Goal: Answer question/provide support

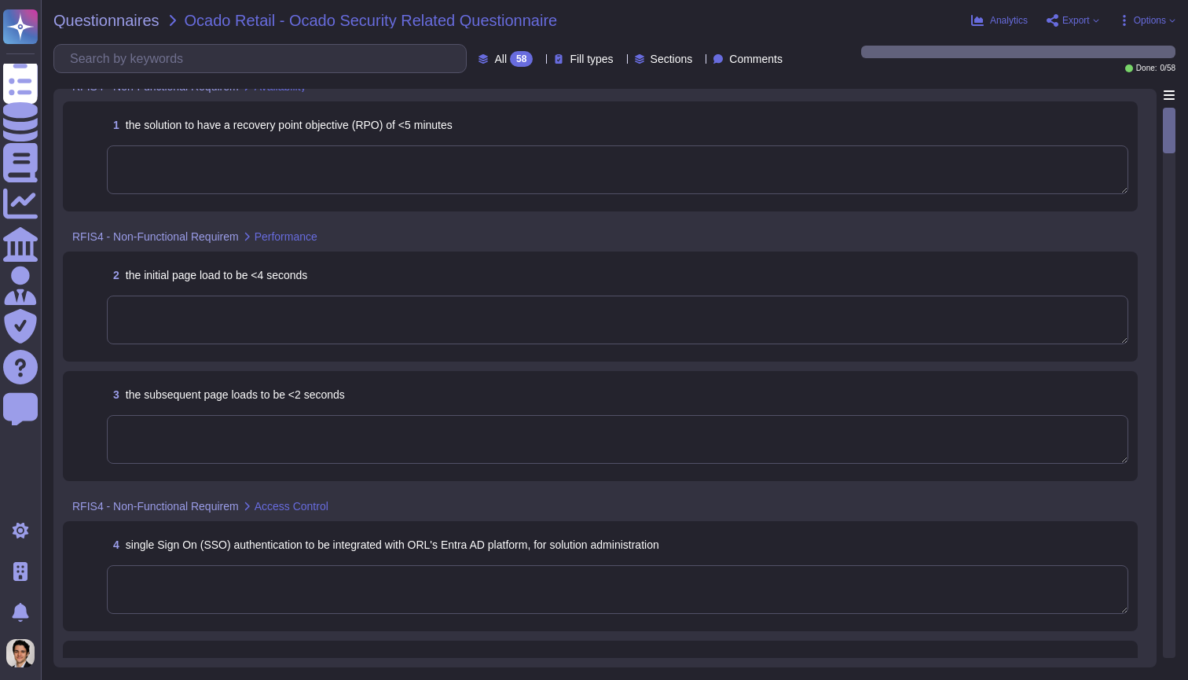
scroll to position [25, 0]
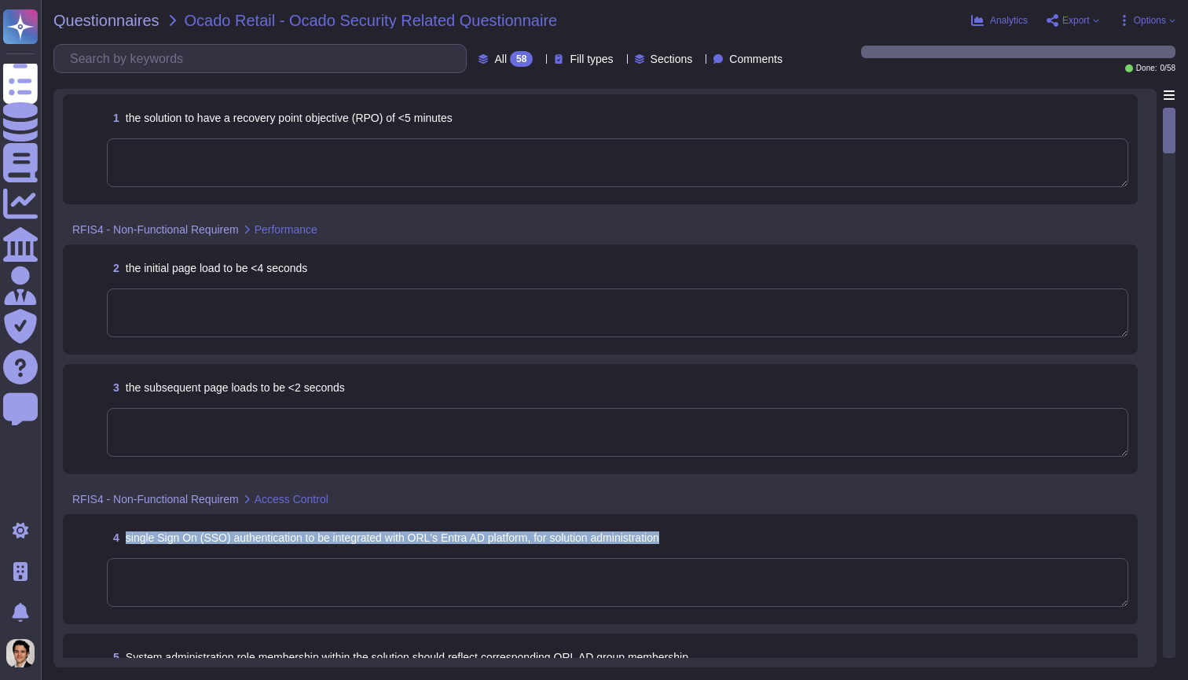
drag, startPoint x: 127, startPoint y: 535, endPoint x: 735, endPoint y: 556, distance: 608.5
click at [735, 556] on div "4 single Sign On (SSO) authentication to be integrated with ORL's Entra AD plat…" at bounding box center [600, 568] width 1056 height 91
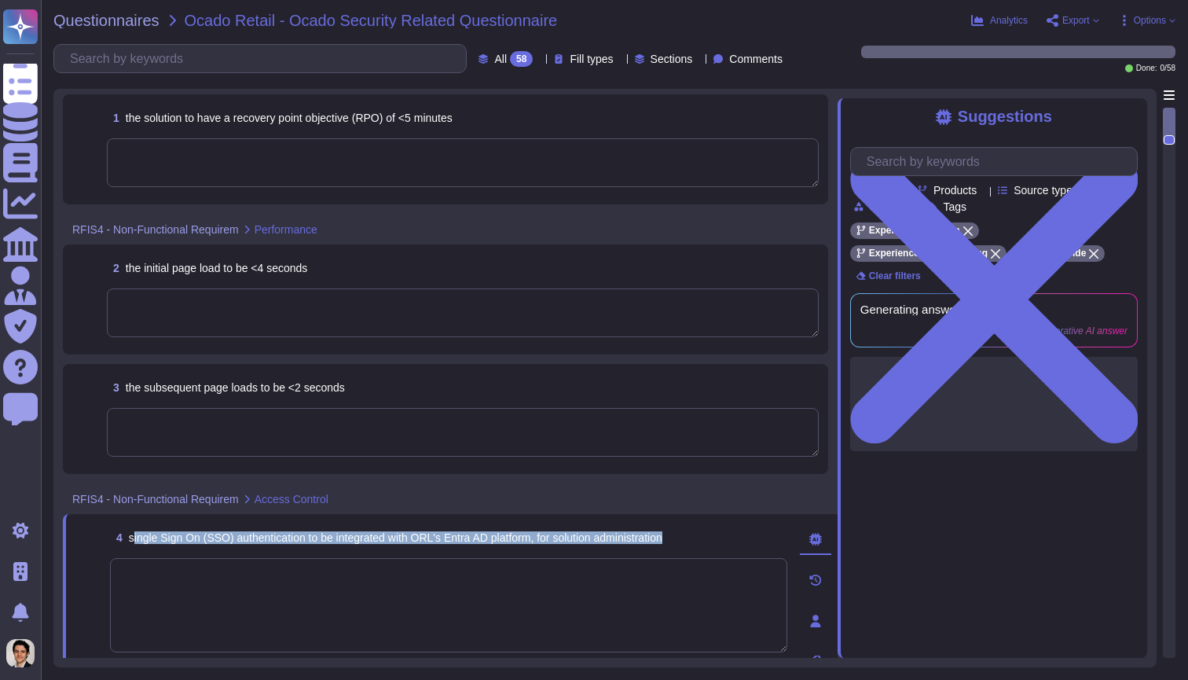
drag, startPoint x: 703, startPoint y: 534, endPoint x: 135, endPoint y: 540, distance: 568.1
click at [134, 540] on div "4 single Sign On (SSO) authentication to be integrated with ORL's Entra AD plat…" at bounding box center [448, 537] width 677 height 28
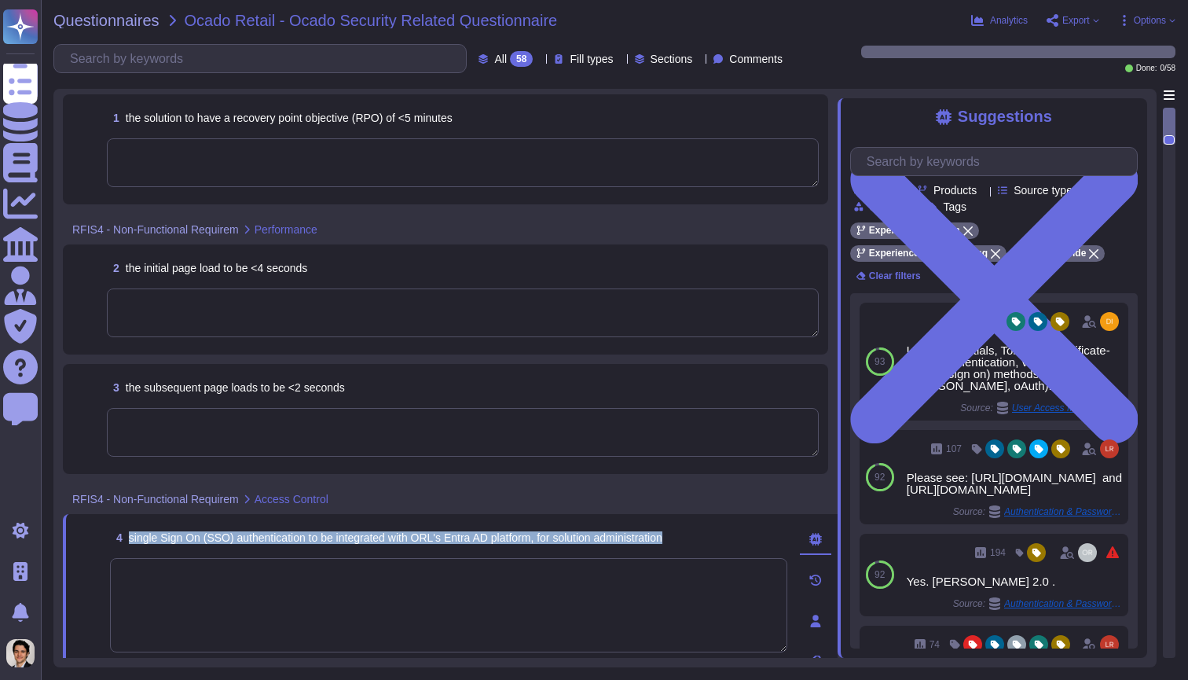
copy span "single Sign On (SSO) authentication to be integrated with ORL's Entra AD platfo…"
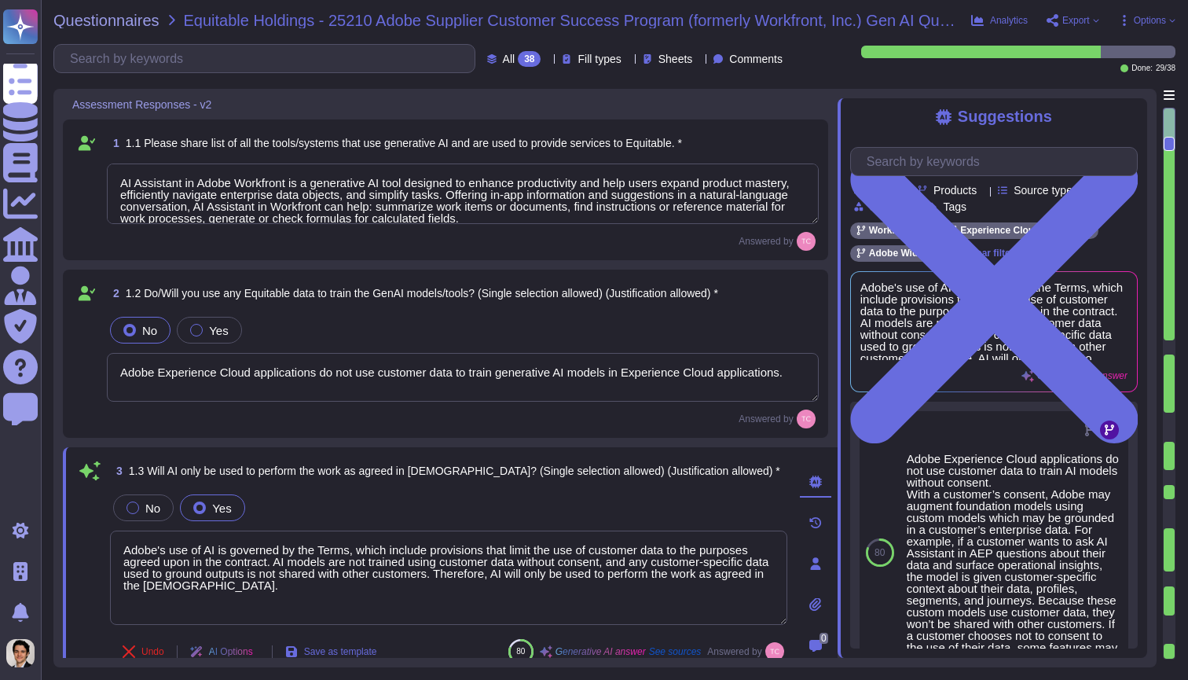
type textarea "AI Assistant in Adobe Workfront is a generative AI tool designed to enhance pro…"
type textarea "Adobe Experience Cloud applications do not use customer data to train generativ…"
type textarea "Adobe's use of AI is governed by the Terms, which include provisions that limit…"
type textarea "Adobe addresses ethical concerns related to bias and fairness in our GenAI mode…"
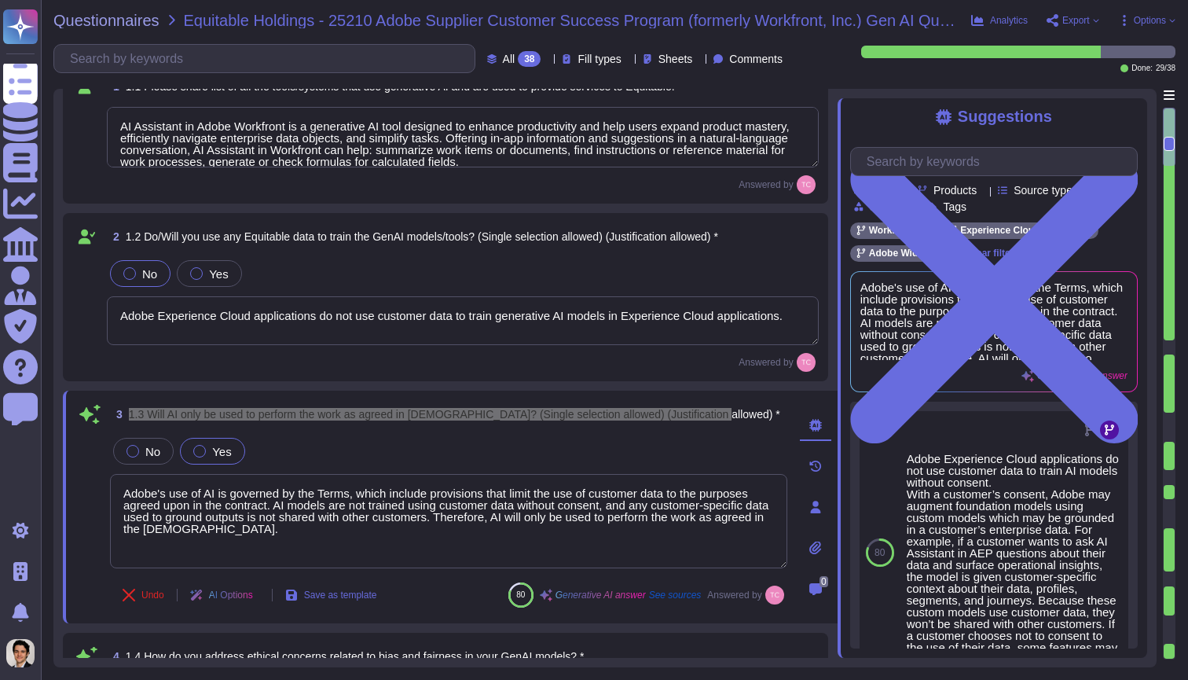
type textarea "Adobe has established several processes to ensure transparency and explainabili…"
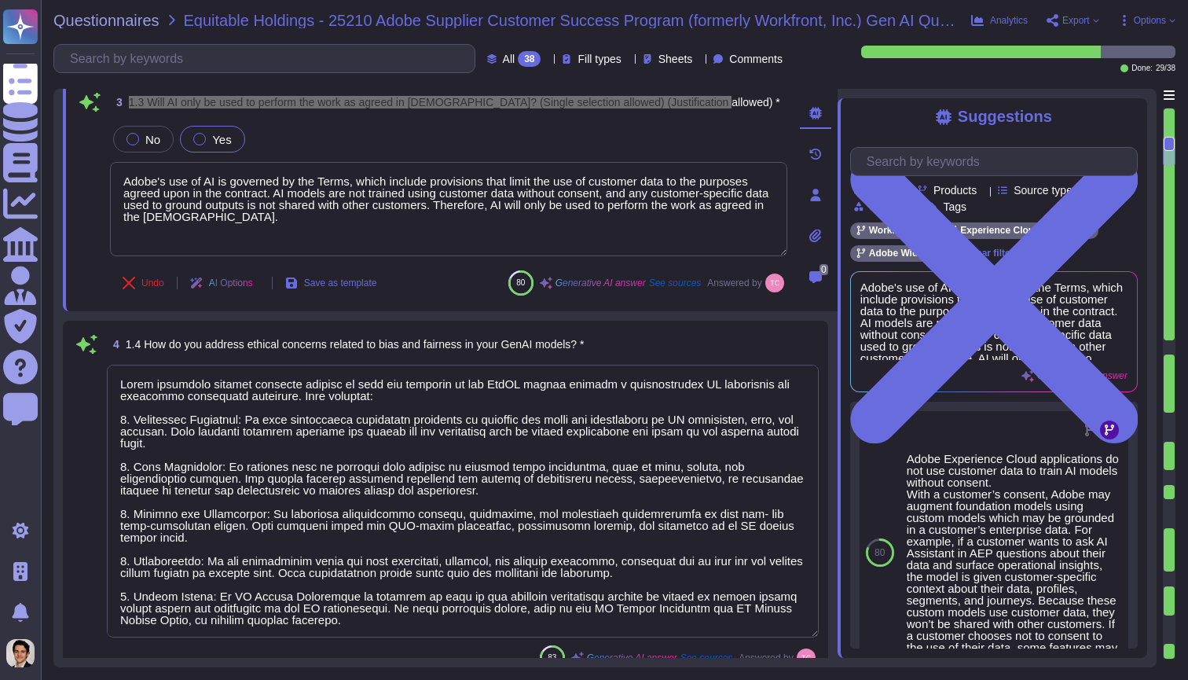
scroll to position [394, 0]
